Goal: Entertainment & Leisure: Consume media (video, audio)

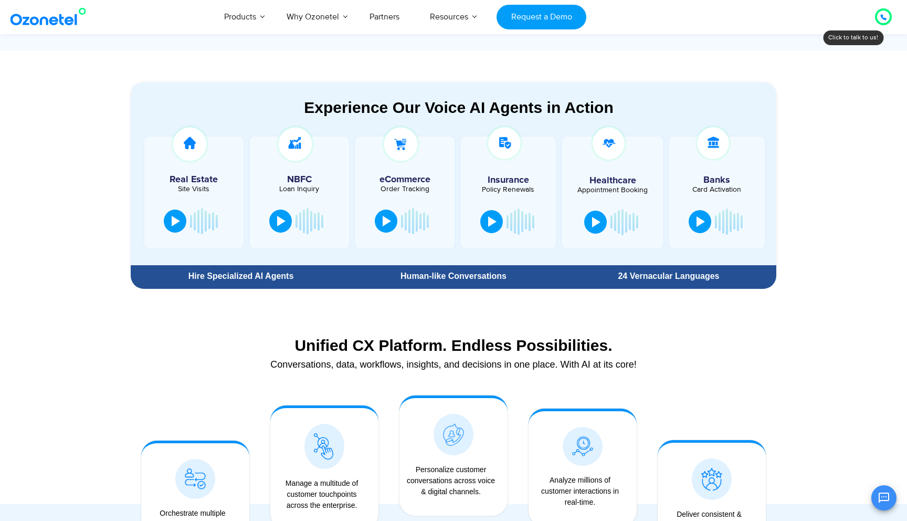
scroll to position [481, 0]
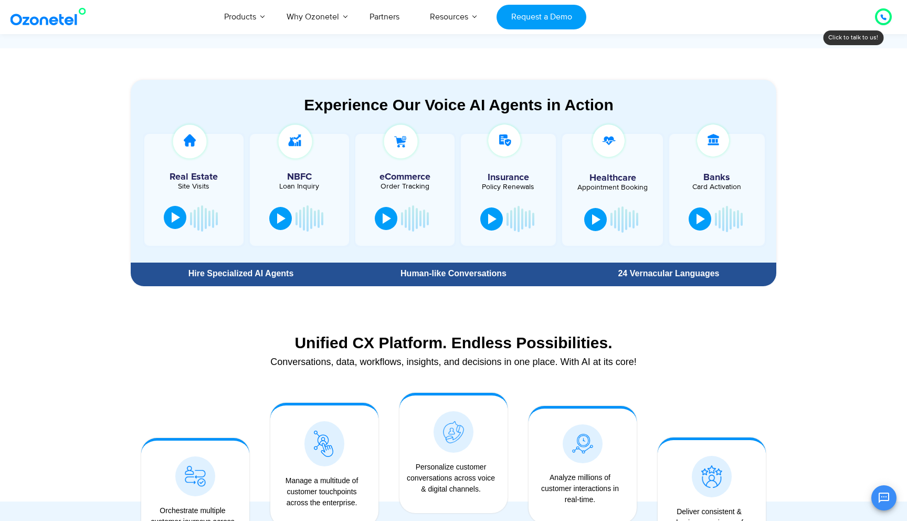
click at [175, 222] on div at bounding box center [176, 217] width 8 height 11
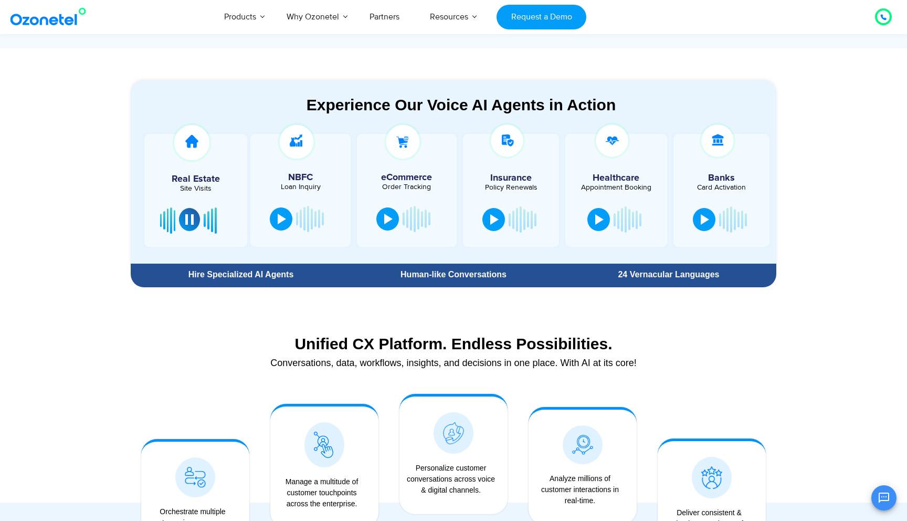
click at [190, 219] on div at bounding box center [189, 219] width 8 height 11
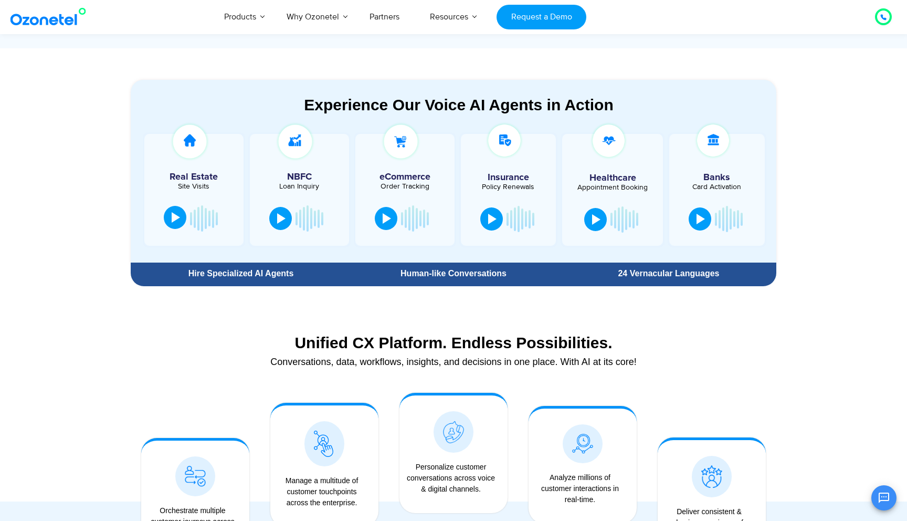
click at [190, 219] on div at bounding box center [191, 218] width 2 height 6
click at [176, 219] on div at bounding box center [176, 217] width 8 height 11
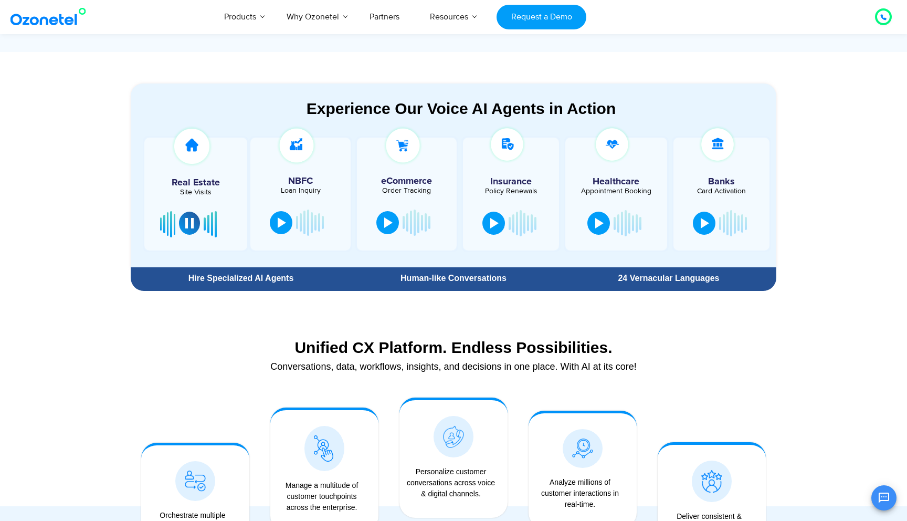
scroll to position [479, 0]
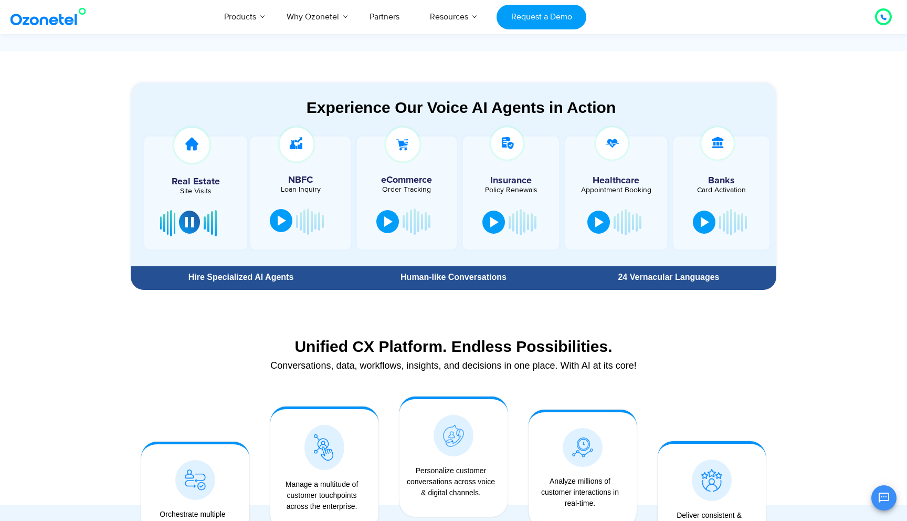
click at [278, 224] on div at bounding box center [282, 220] width 8 height 11
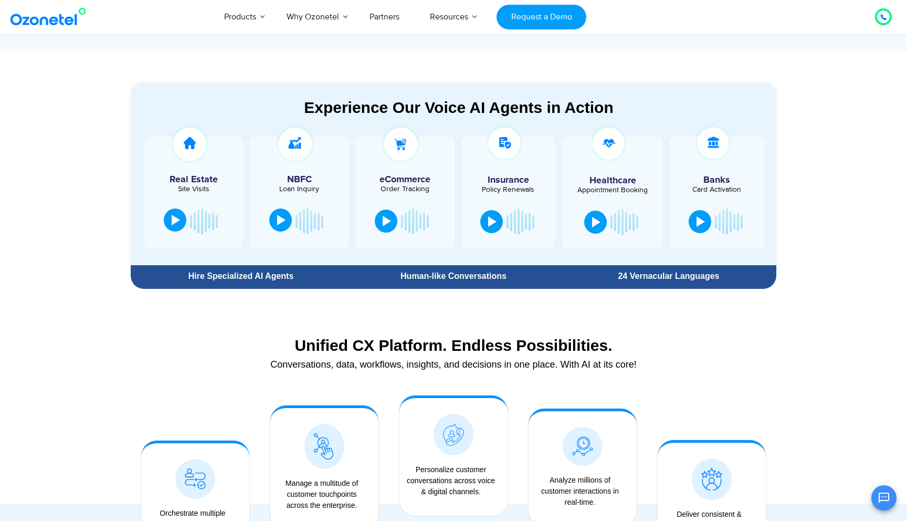
click at [284, 222] on div at bounding box center [281, 220] width 8 height 11
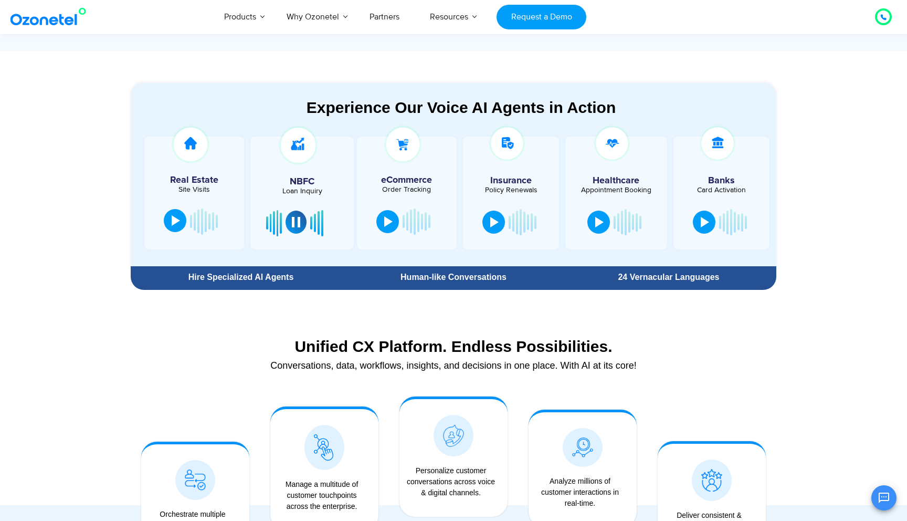
click at [301, 227] on button at bounding box center [296, 222] width 21 height 23
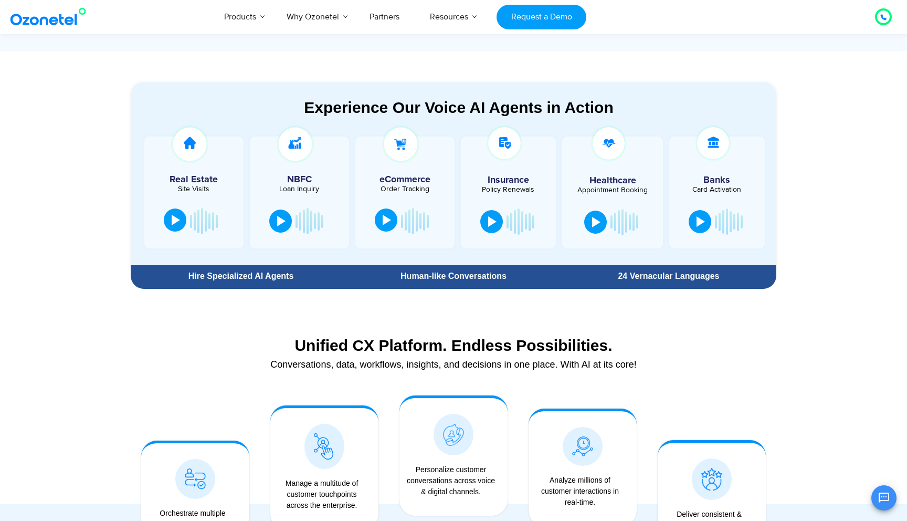
click at [383, 222] on div at bounding box center [387, 220] width 8 height 11
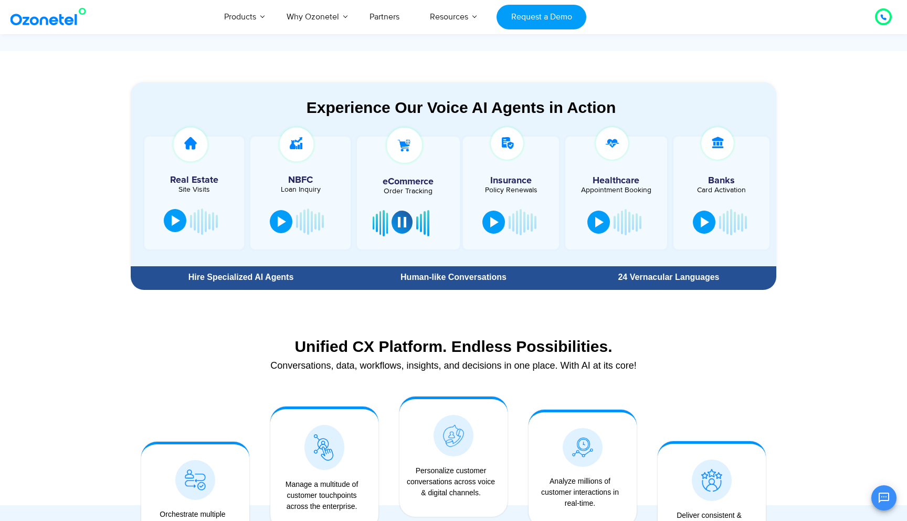
click at [403, 225] on div at bounding box center [402, 222] width 8 height 11
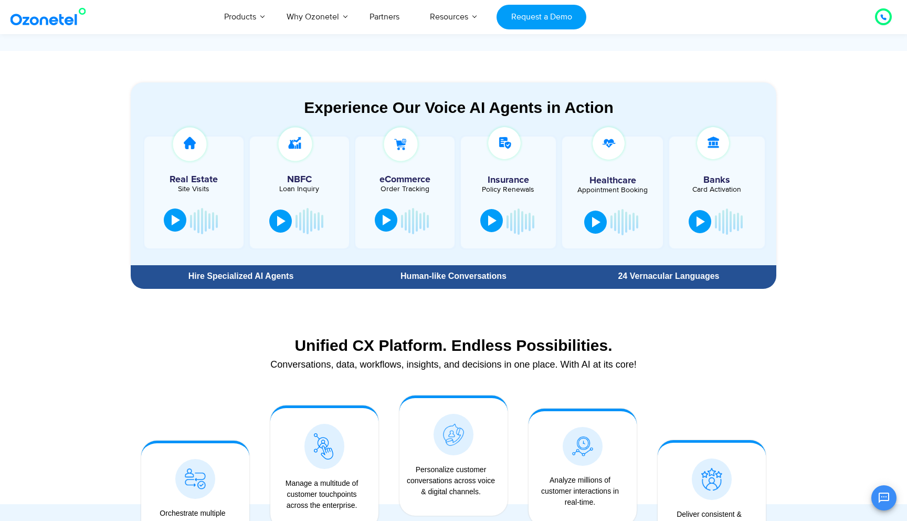
click at [492, 221] on div at bounding box center [492, 220] width 8 height 11
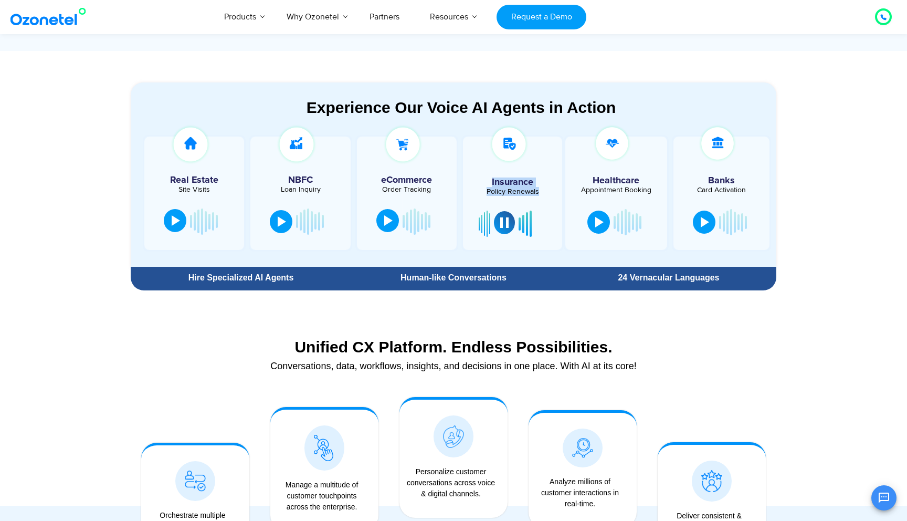
drag, startPoint x: 541, startPoint y: 193, endPoint x: 491, endPoint y: 179, distance: 51.9
click at [491, 179] on div "Insurance Policy Renewals" at bounding box center [512, 193] width 102 height 117
click at [528, 305] on div at bounding box center [453, 454] width 907 height 316
click at [91, 141] on section "Experience Our Voice AI Agents in Action Real Estate Site Visits NBFC Loan Inqu…" at bounding box center [453, 173] width 907 height 245
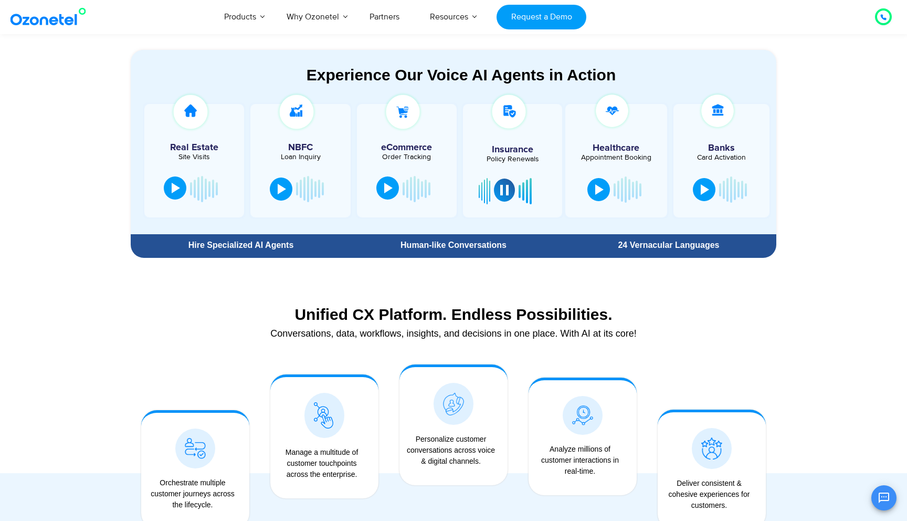
scroll to position [503, 0]
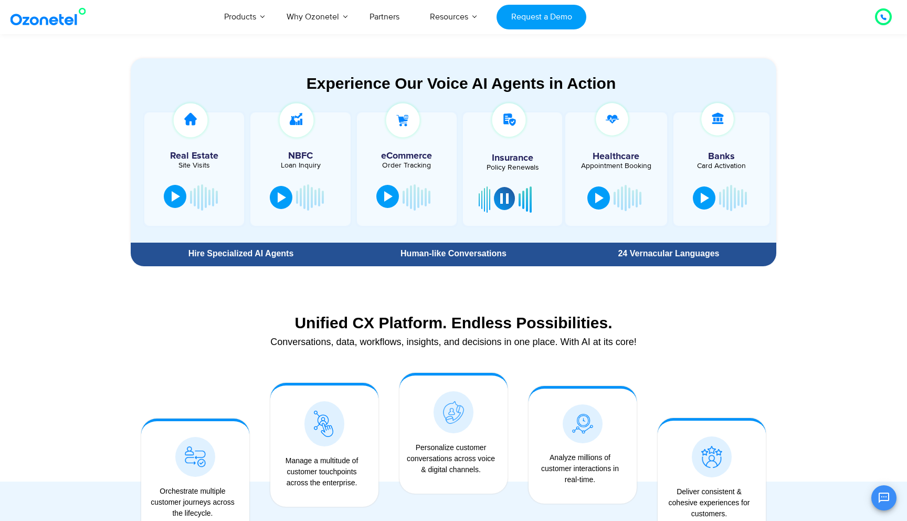
click at [56, 136] on section "Experience Our Voice AI Agents in Action Real Estate Site Visits NBFC Loan Inqu…" at bounding box center [453, 149] width 907 height 245
click at [119, 314] on div "Unified CX Platform. Endless Possibilities. Conversations, data, workflows, ins…" at bounding box center [454, 437] width 672 height 300
